Goal: Task Accomplishment & Management: Use online tool/utility

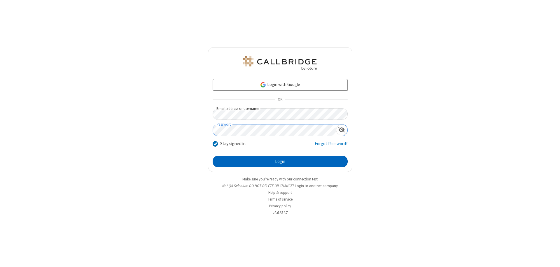
click at [280, 162] on button "Login" at bounding box center [280, 162] width 135 height 12
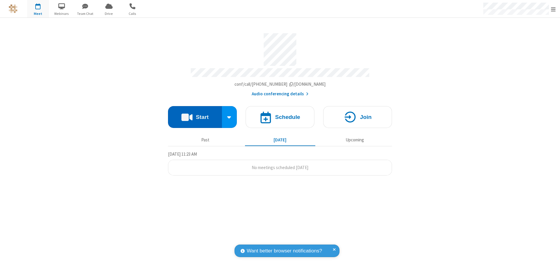
click at [195, 114] on button "Start" at bounding box center [195, 117] width 54 height 22
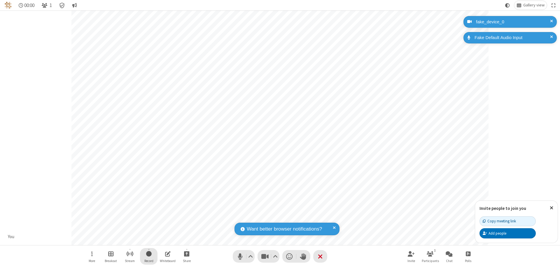
click at [149, 256] on span "Start recording" at bounding box center [149, 253] width 6 height 7
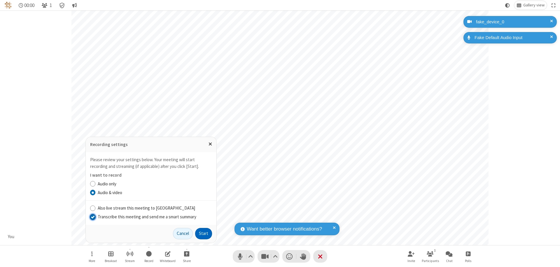
click at [92, 217] on input "Transcribe this meeting and send me a smart summary" at bounding box center [93, 217] width 6 height 6
click at [204, 234] on button "Start" at bounding box center [203, 234] width 17 height 12
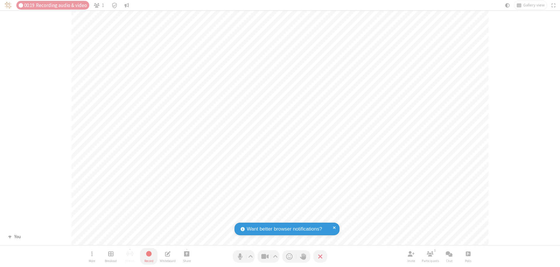
click at [149, 256] on span "Stop recording" at bounding box center [149, 253] width 7 height 7
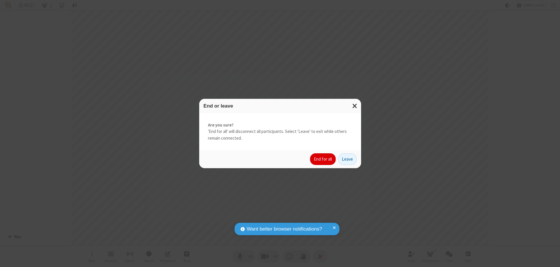
click at [323, 159] on button "End for all" at bounding box center [323, 159] width 26 height 12
